Goal: Task Accomplishment & Management: Manage account settings

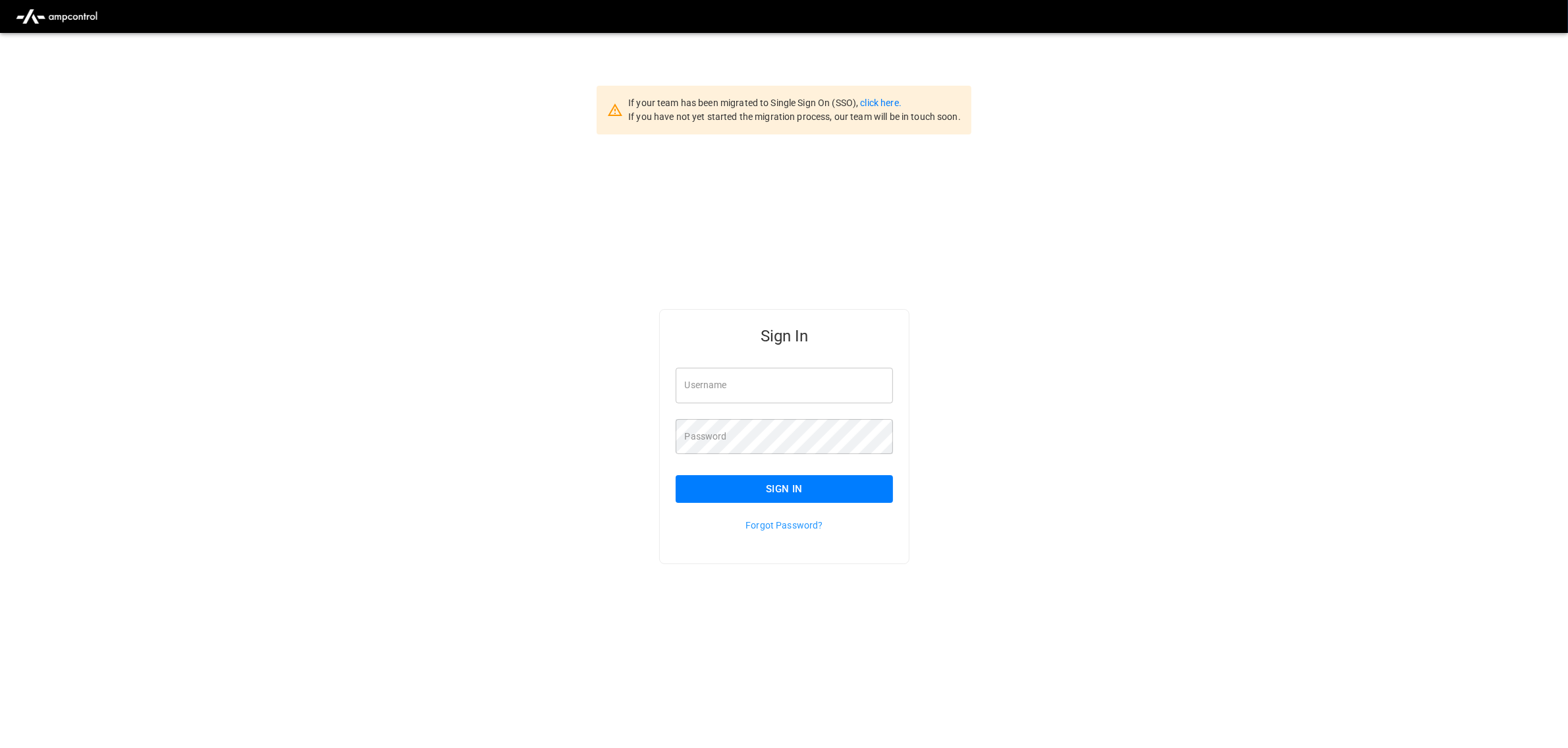
click at [821, 381] on input "Username" at bounding box center [784, 385] width 218 height 35
type input "**********"
click at [831, 495] on button "Sign In" at bounding box center [784, 489] width 218 height 28
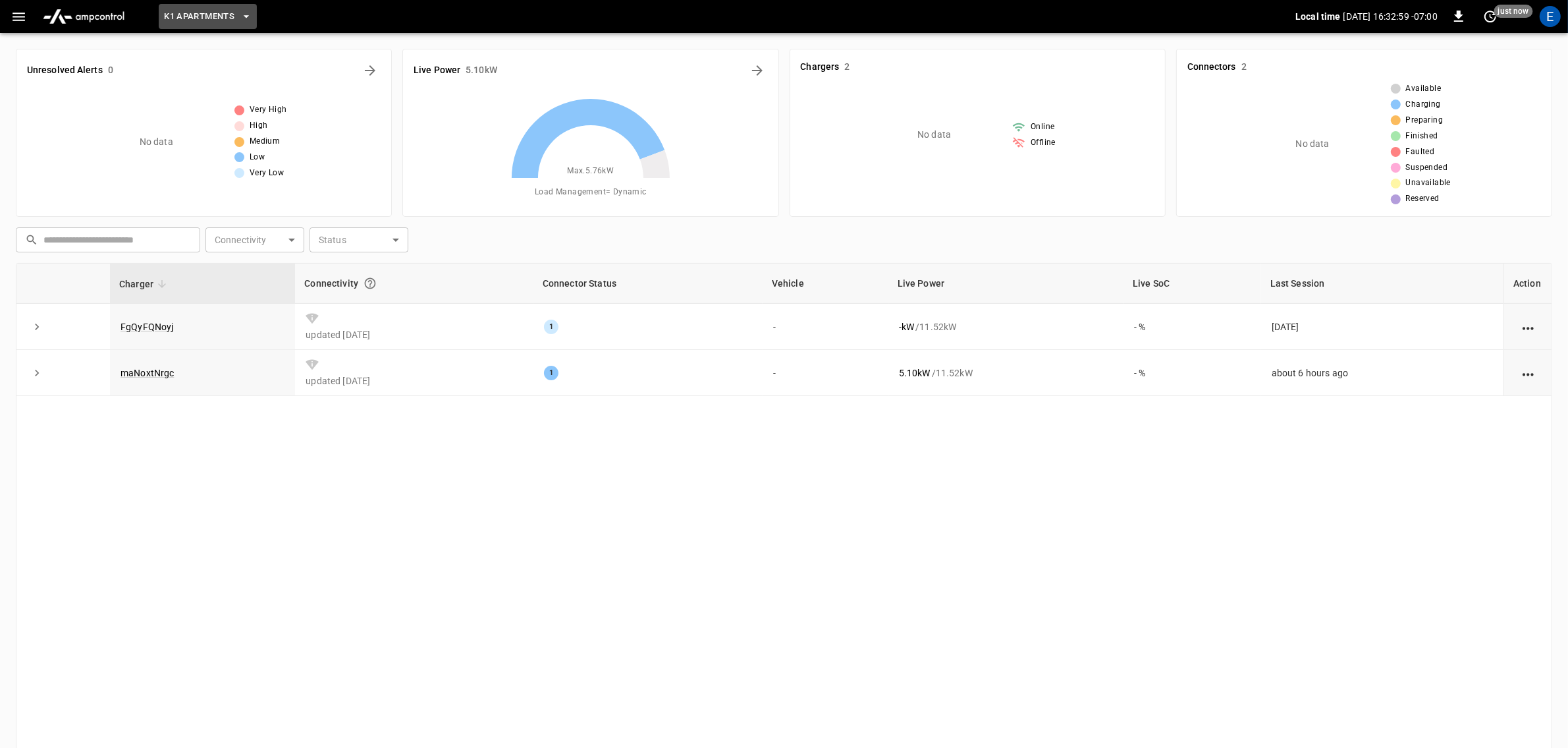
click at [246, 16] on icon "button" at bounding box center [246, 16] width 6 height 3
click at [241, 19] on icon "button" at bounding box center [246, 17] width 13 height 13
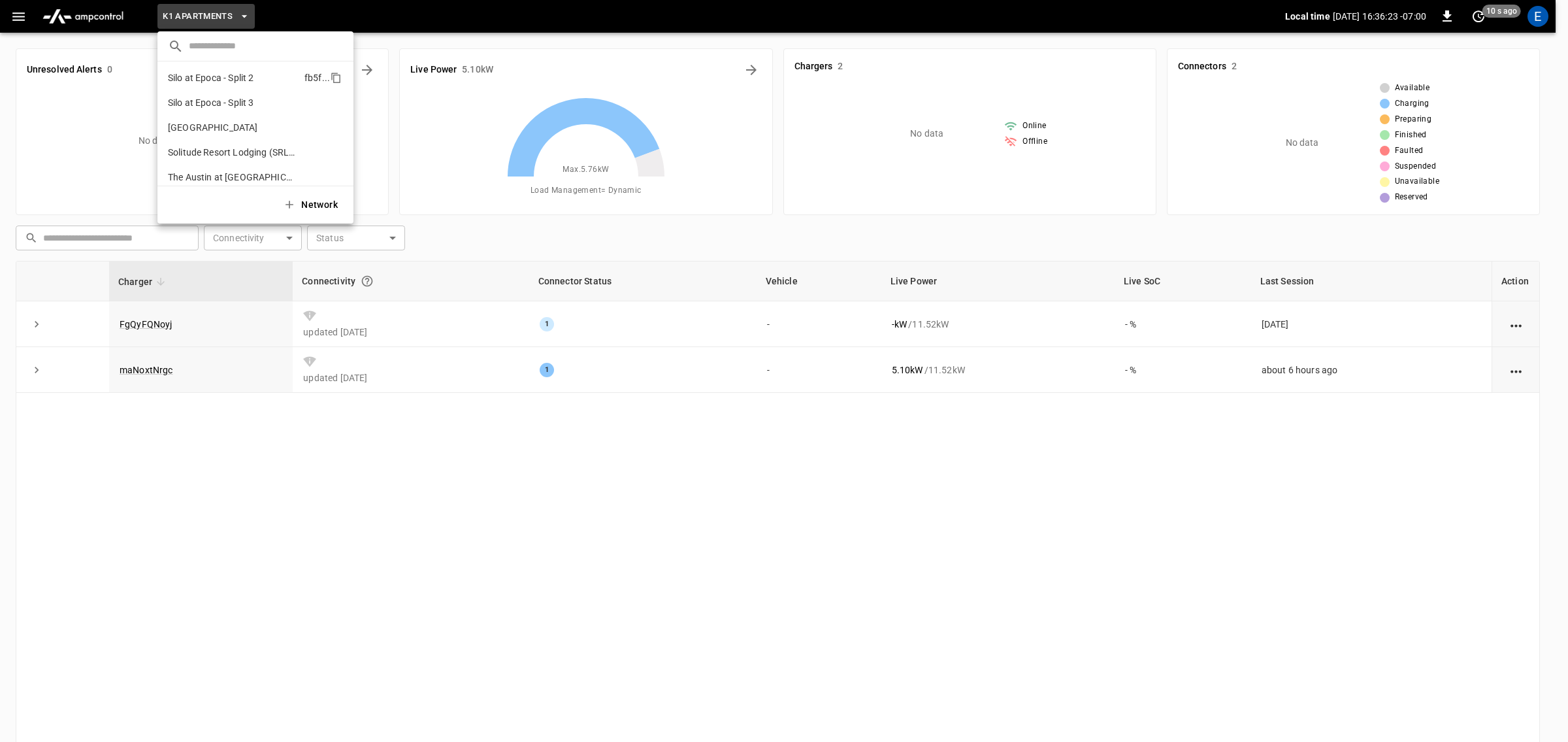
scroll to position [955, 0]
